Goal: Information Seeking & Learning: Learn about a topic

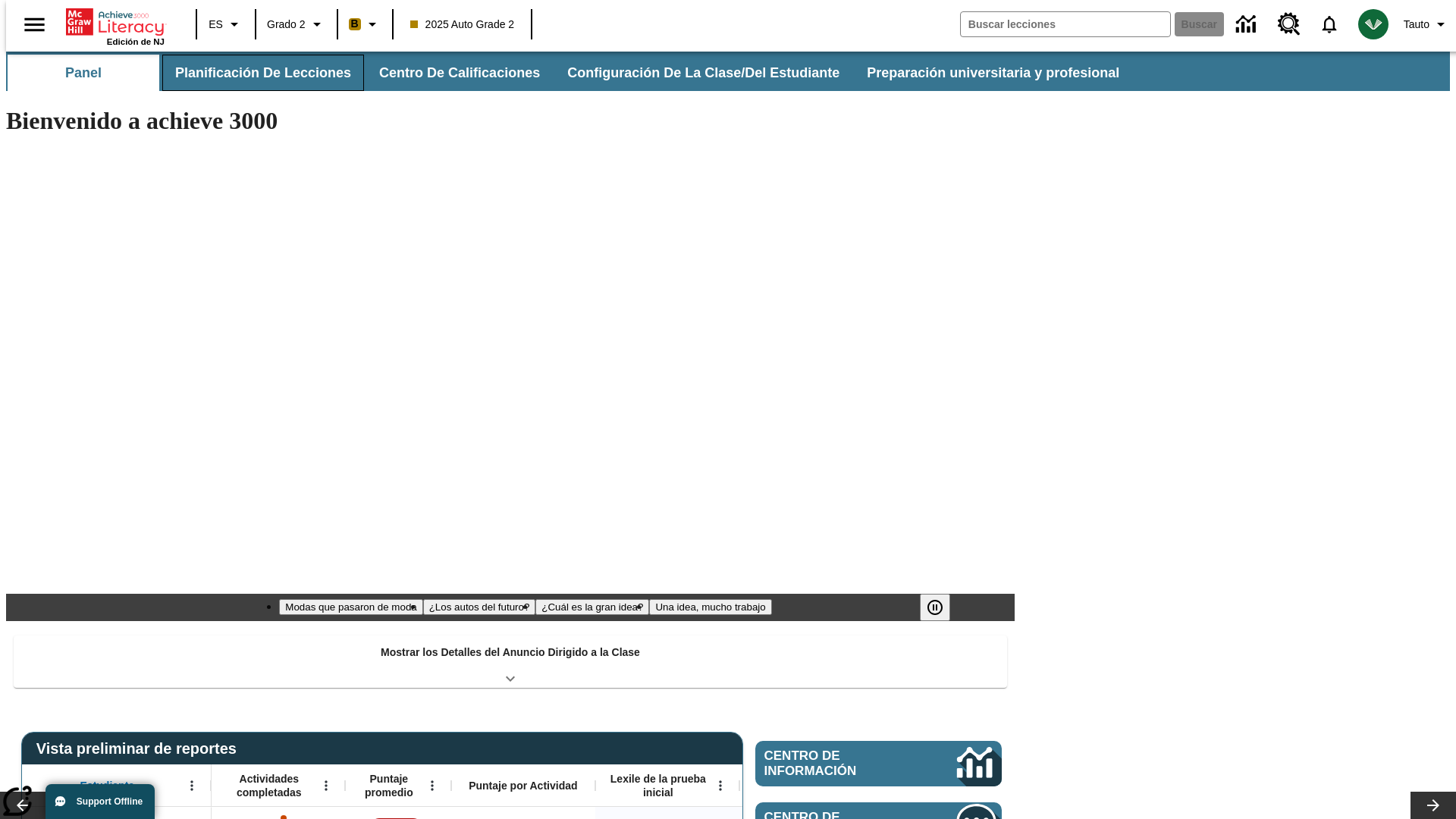
click at [254, 73] on button "Planificación de lecciones" at bounding box center [263, 73] width 202 height 36
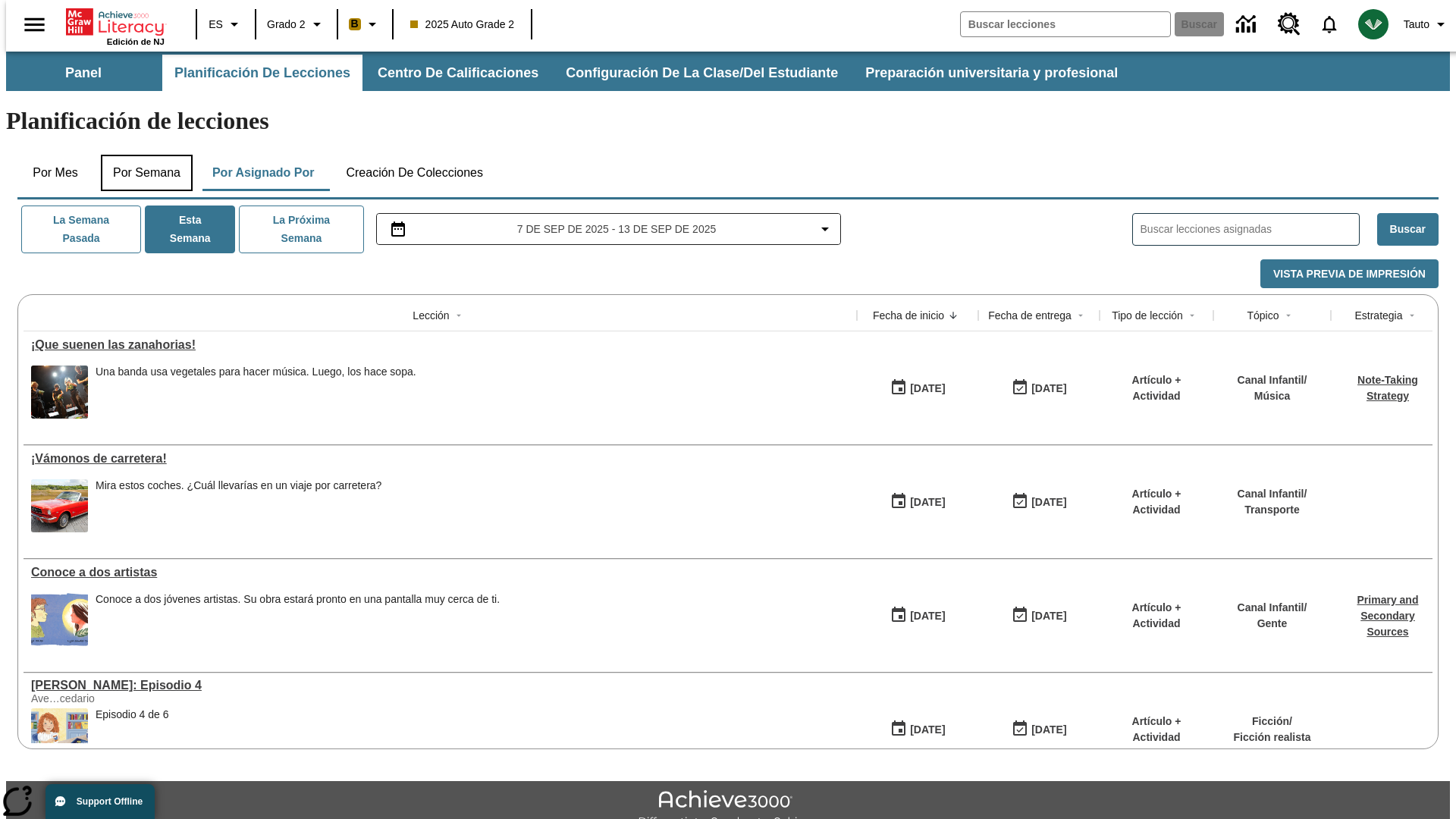
click at [142, 155] on button "Por semana" at bounding box center [147, 173] width 92 height 36
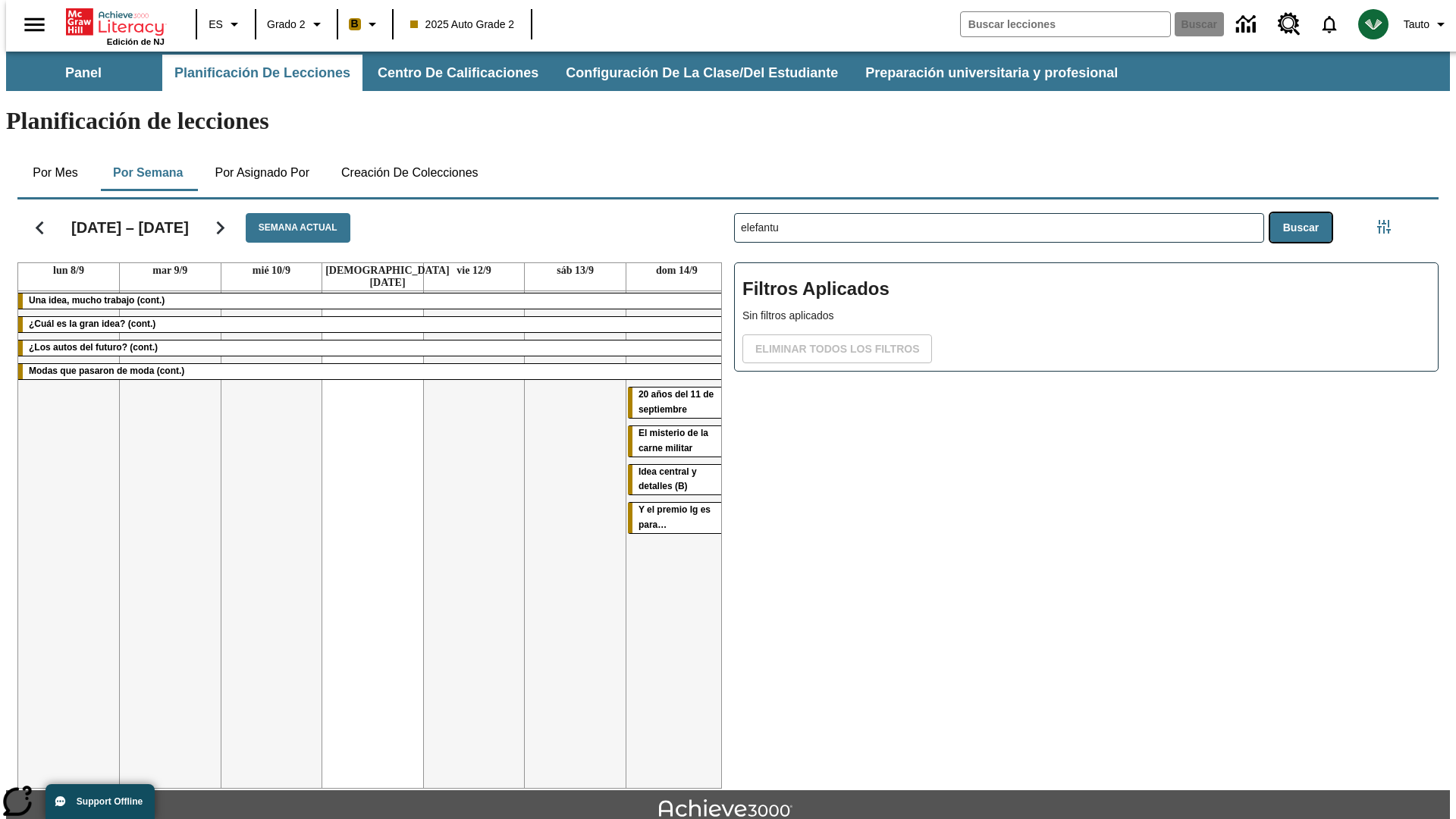
click at [1304, 213] on button "Buscar" at bounding box center [1300, 228] width 61 height 29
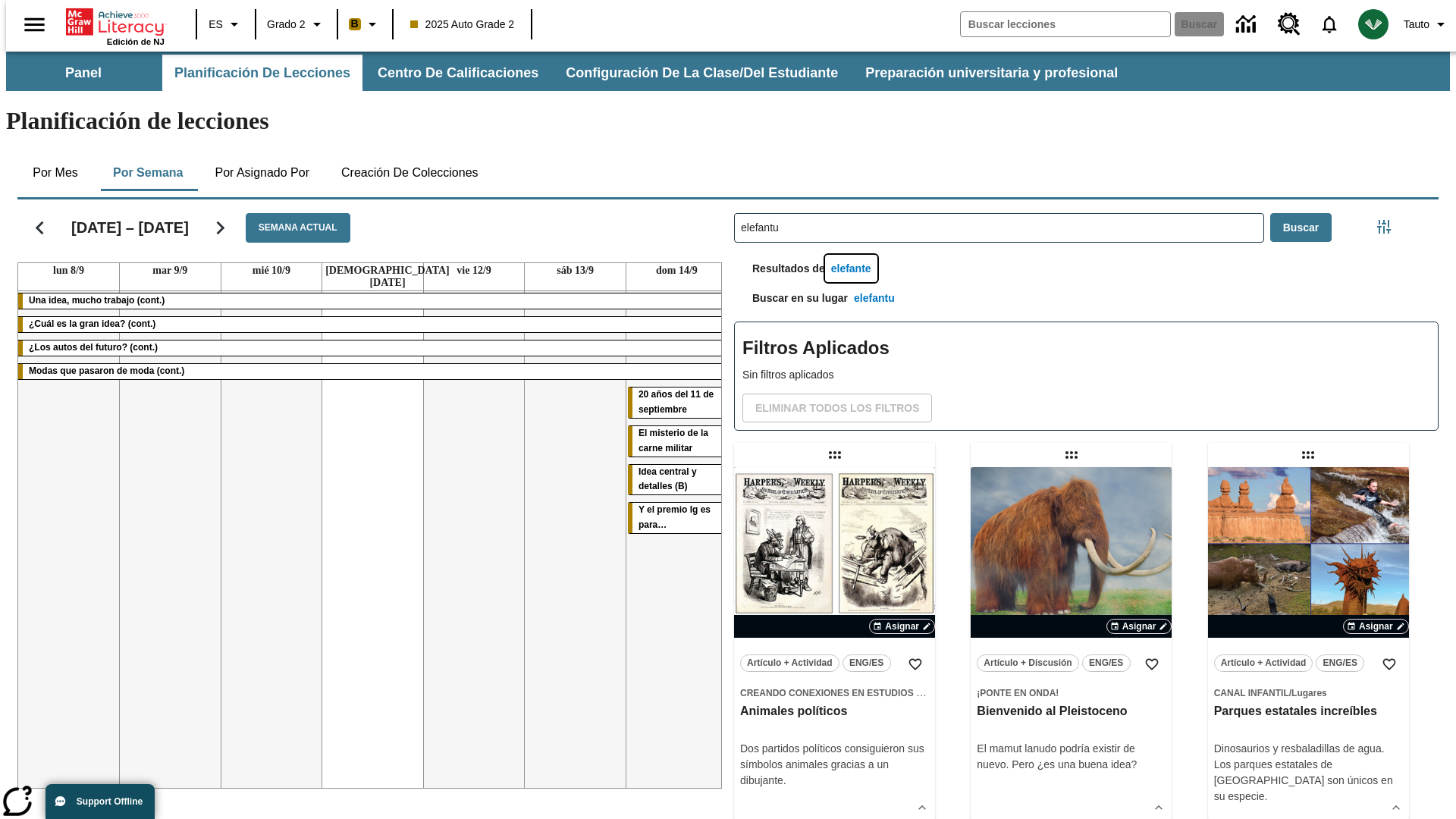
click at [853, 255] on button "elefante" at bounding box center [850, 269] width 52 height 28
type input "elefante"
